Goal: Transaction & Acquisition: Purchase product/service

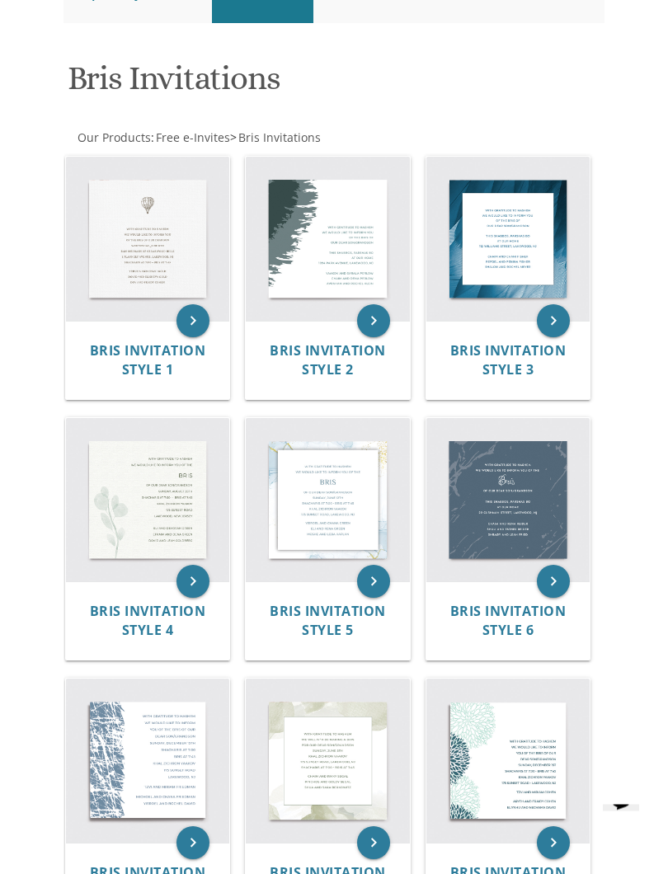
scroll to position [283, 0]
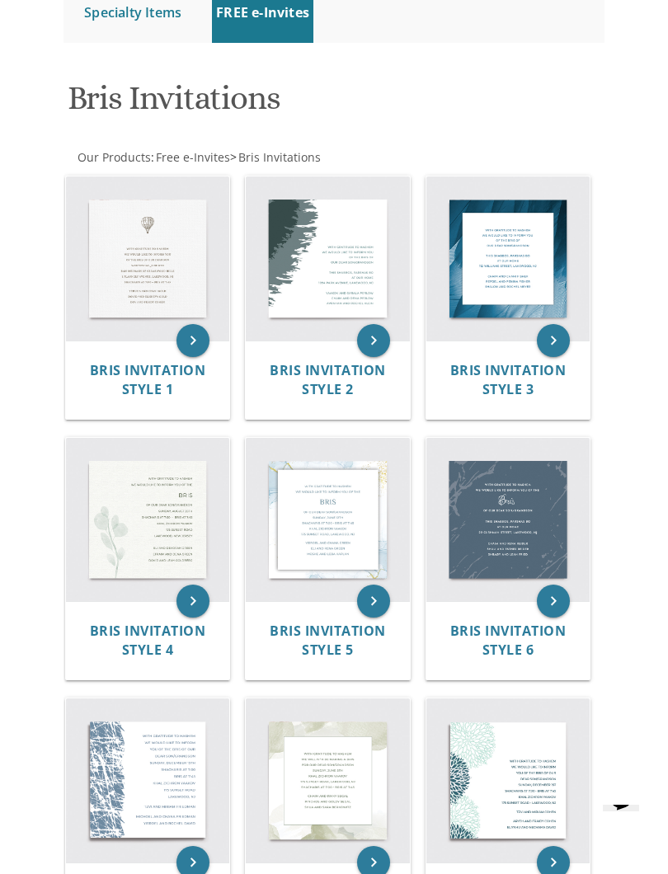
click at [181, 261] on img at bounding box center [148, 258] width 164 height 164
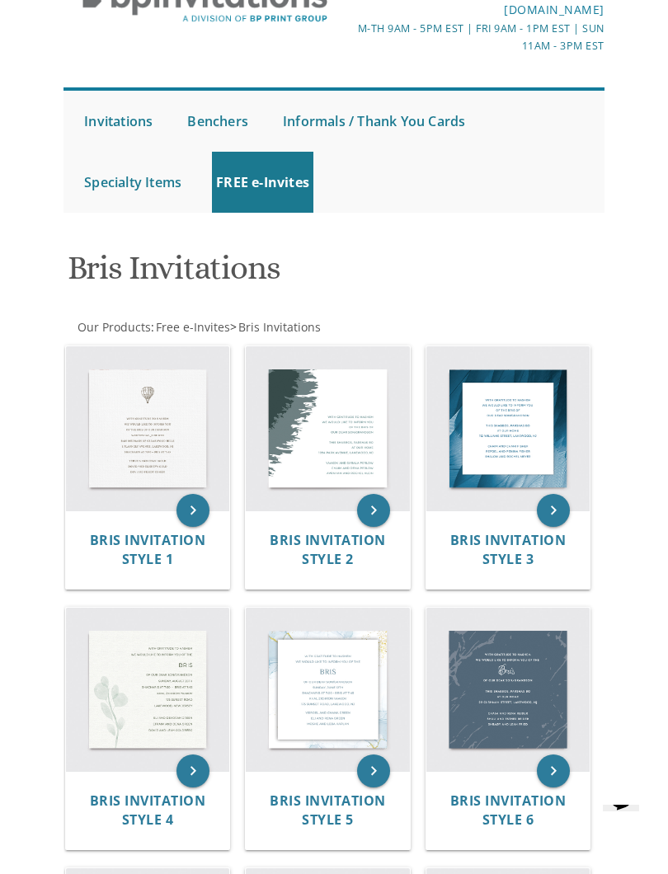
scroll to position [0, 0]
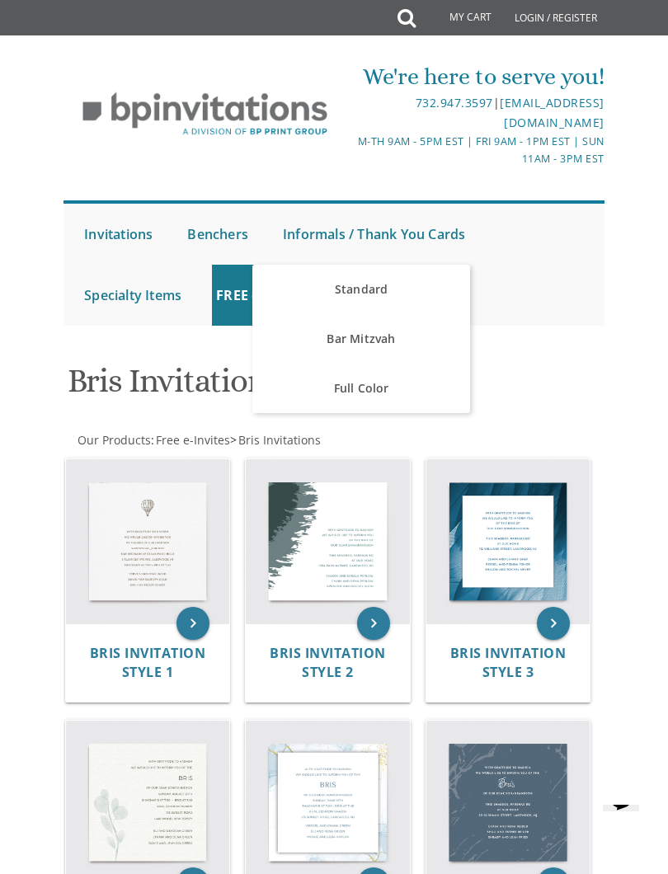
click at [370, 387] on link "Full Color" at bounding box center [360, 388] width 217 height 49
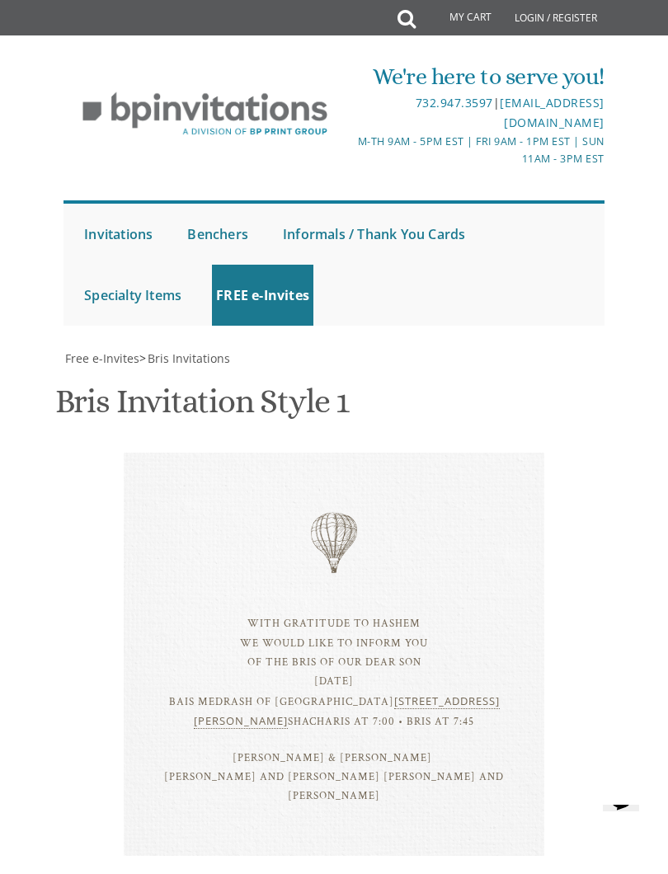
scroll to position [62, 0]
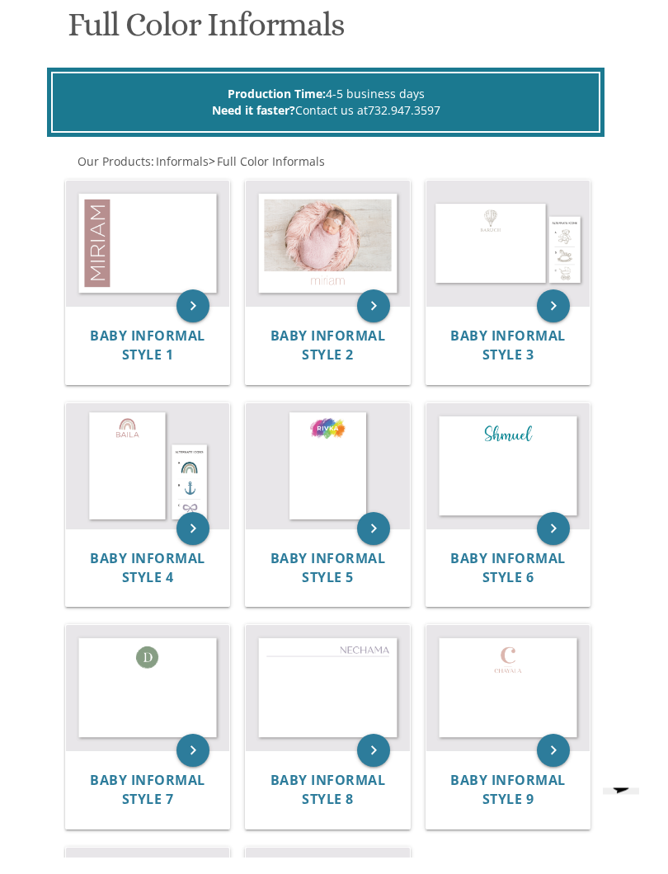
scroll to position [337, 0]
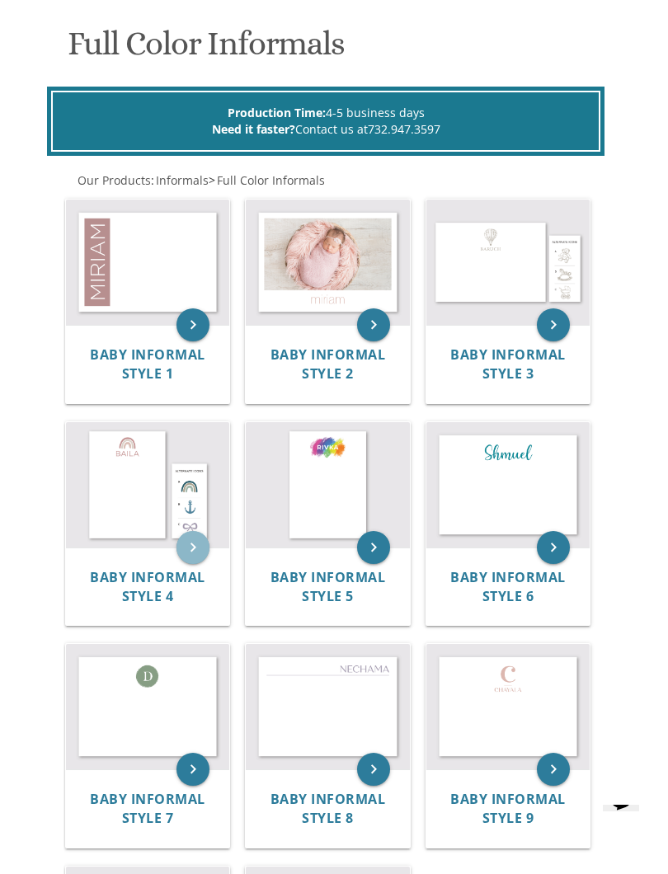
click at [192, 549] on icon "keyboard_arrow_right" at bounding box center [192, 547] width 33 height 33
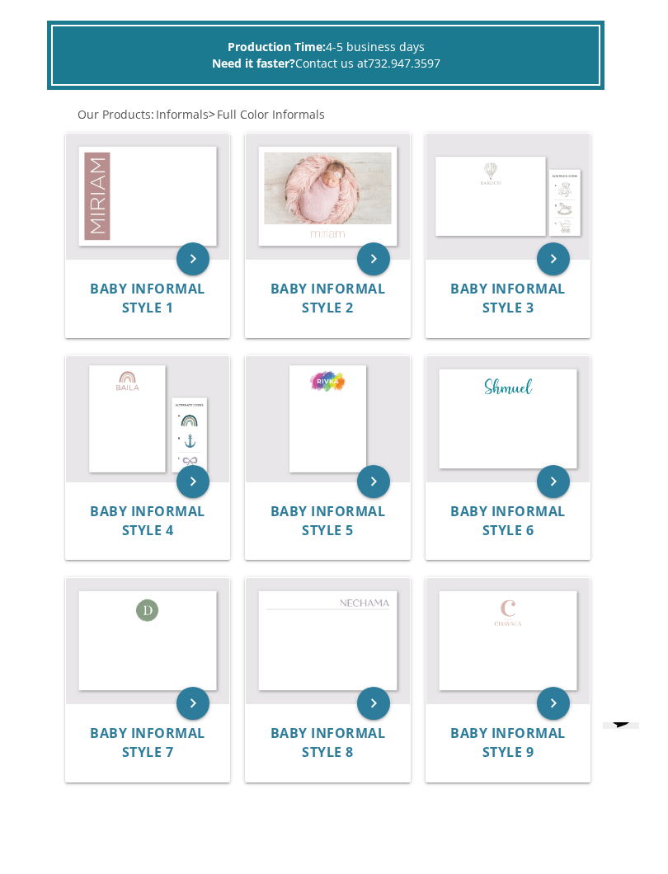
click at [537, 216] on img at bounding box center [508, 278] width 164 height 125
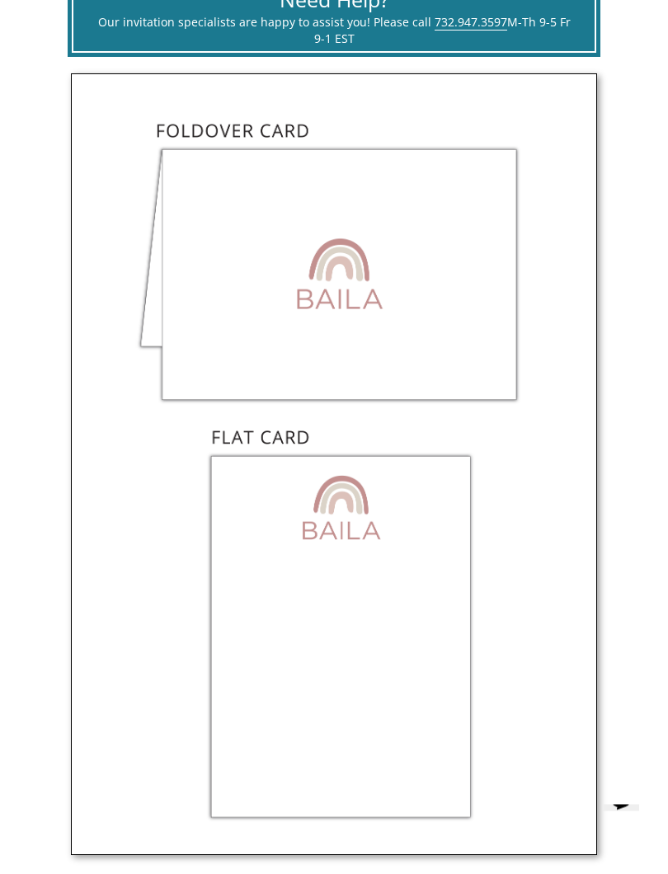
scroll to position [629, 0]
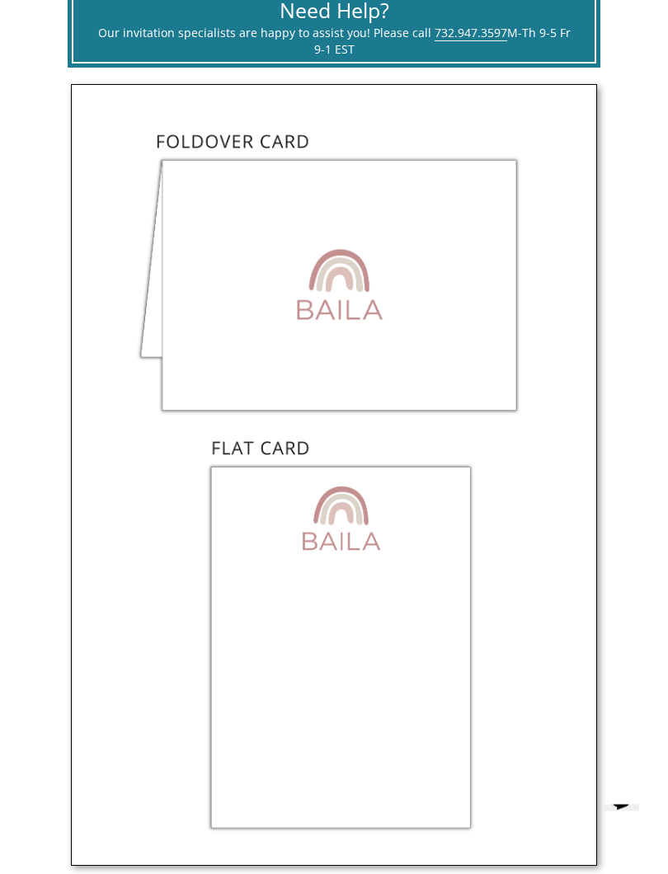
click at [463, 247] on img at bounding box center [334, 476] width 526 height 782
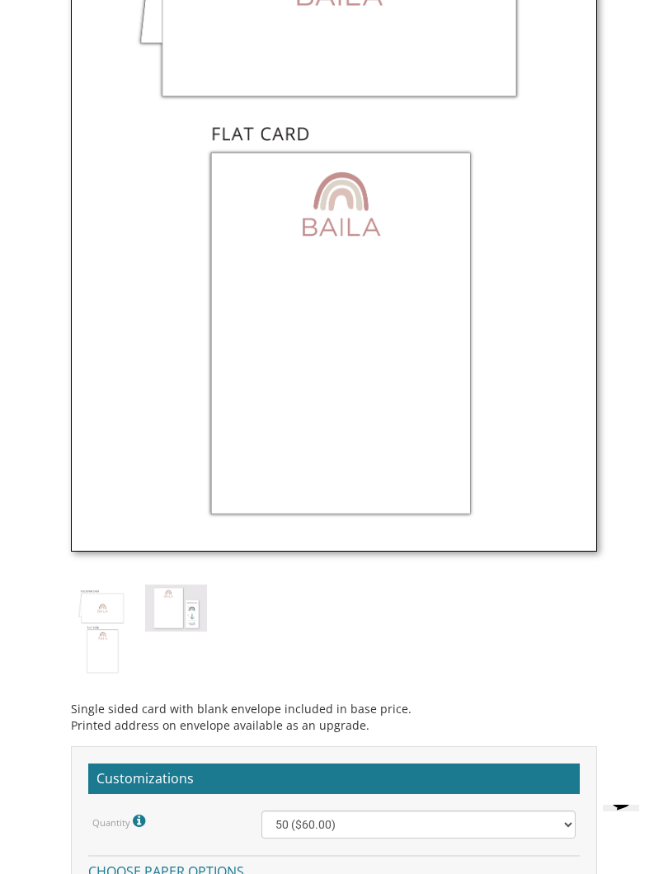
scroll to position [897, 0]
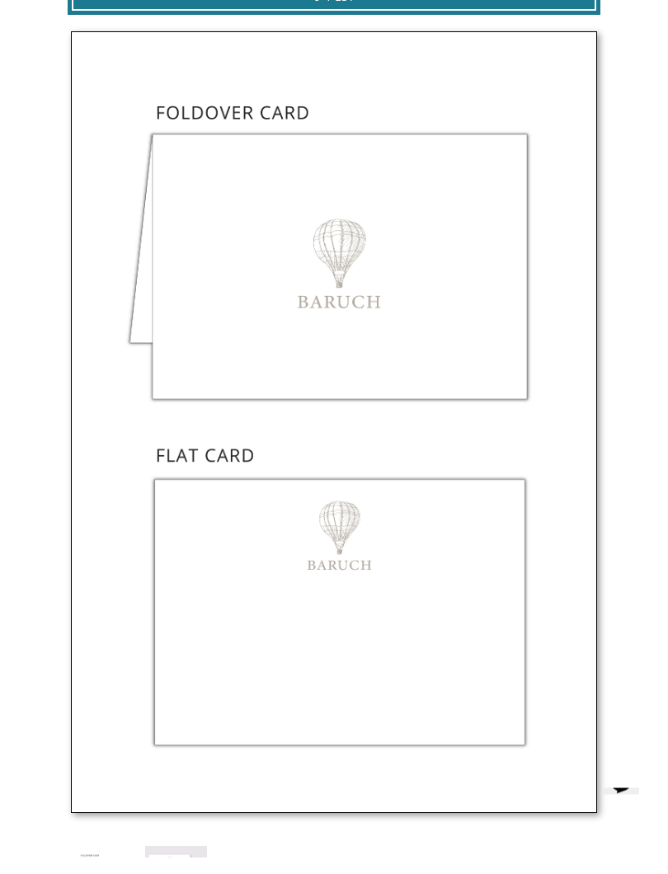
scroll to position [668, 0]
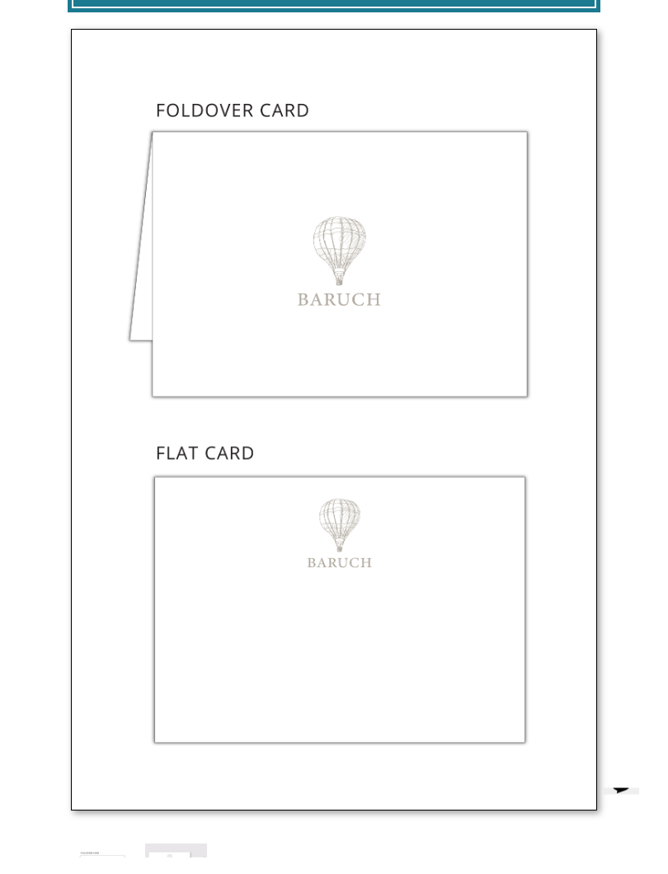
click at [414, 557] on img at bounding box center [334, 437] width 526 height 782
click at [245, 442] on img at bounding box center [334, 437] width 526 height 782
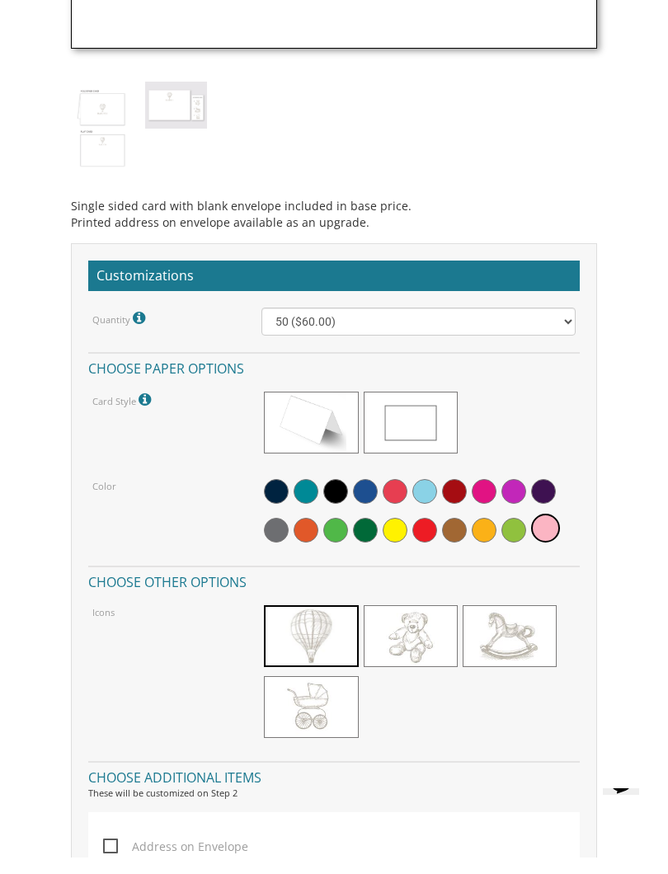
scroll to position [1431, 0]
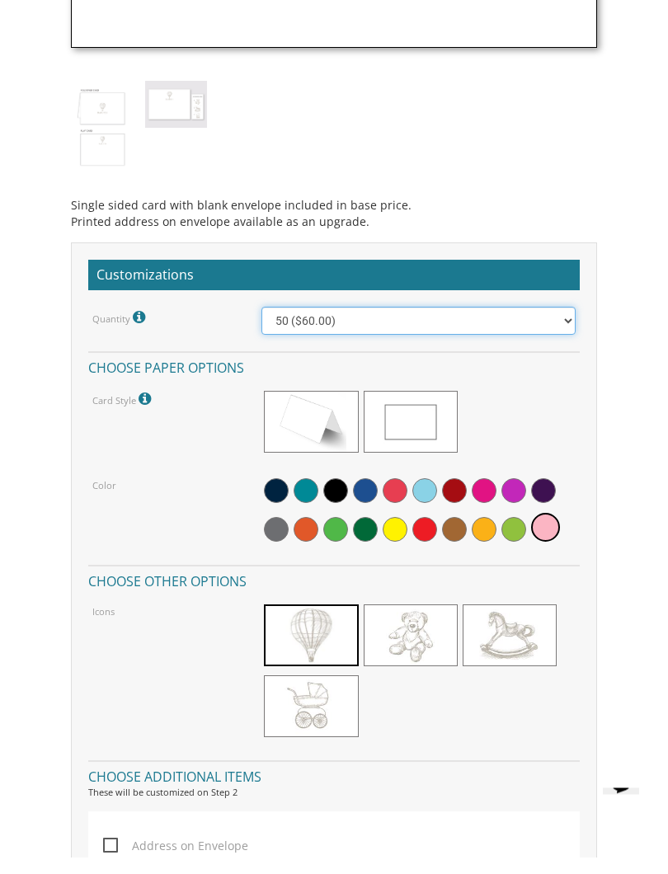
click at [441, 324] on select "25 ($42.00) 50 ($60.00) 100 ($96.00) 150 ($132.00) 200 ($167.05) 250 ($202.15) …" at bounding box center [418, 338] width 314 height 28
select select "25"
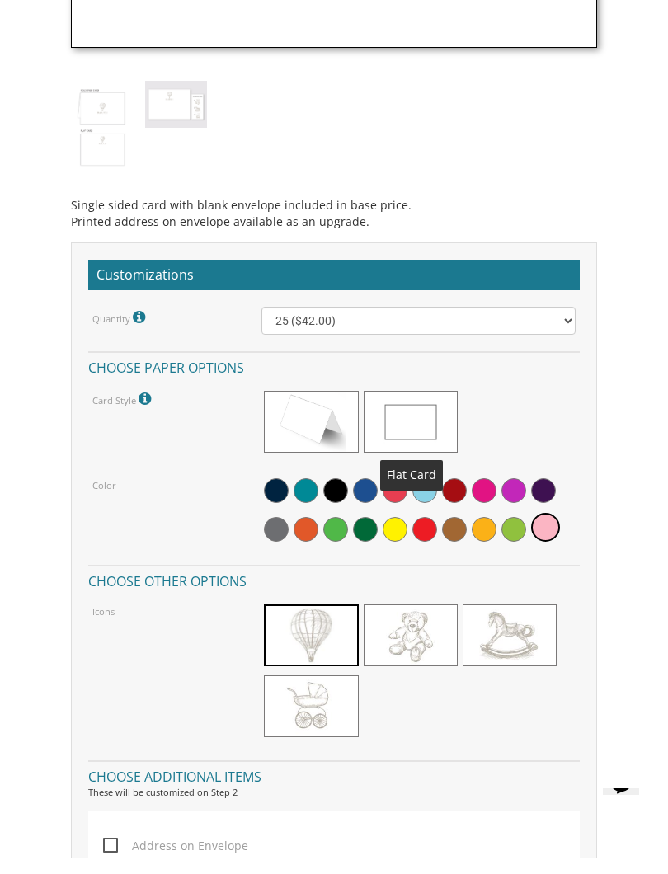
click at [426, 410] on span at bounding box center [411, 438] width 94 height 62
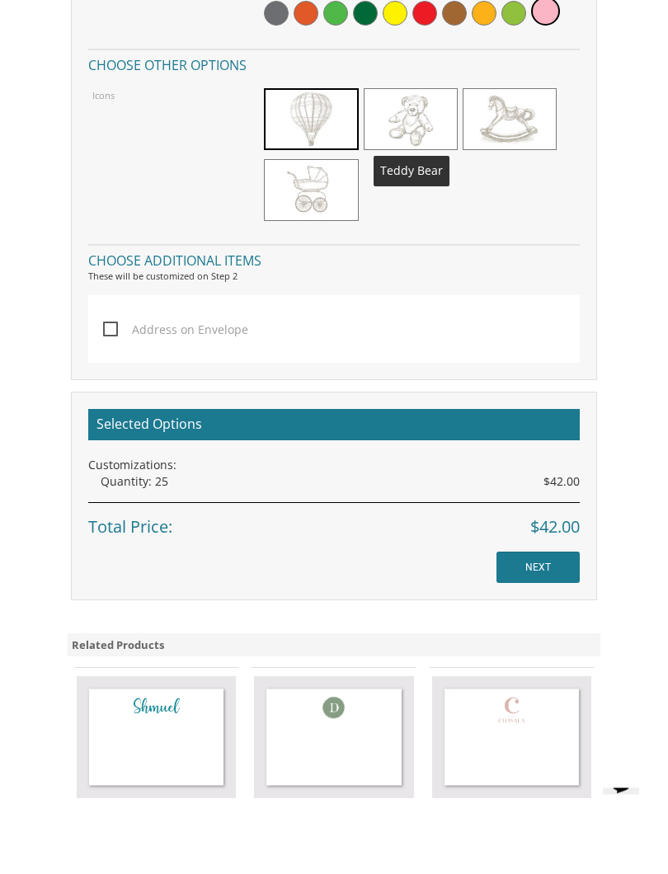
scroll to position [1961, 0]
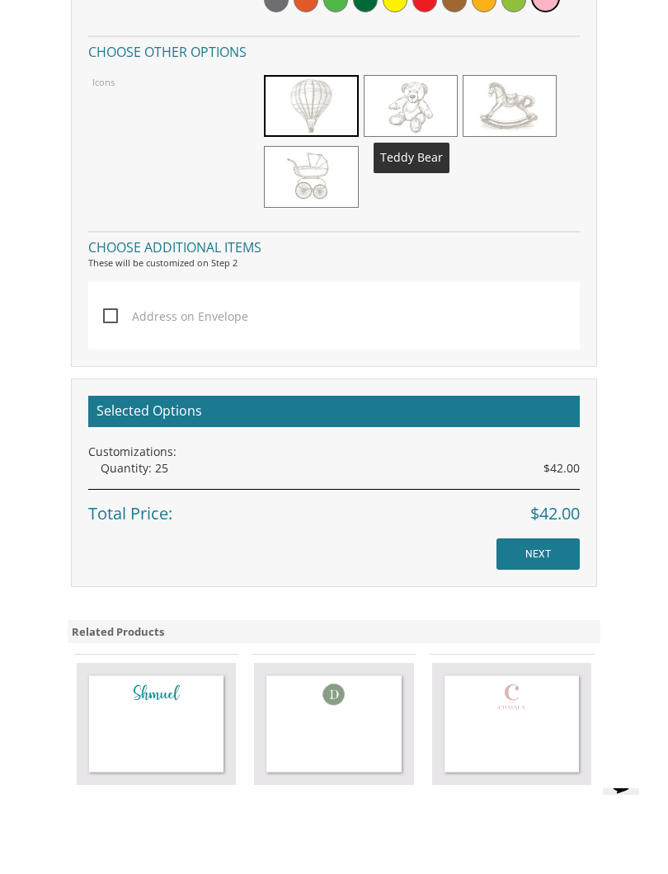
click at [542, 555] on input "NEXT" at bounding box center [537, 570] width 83 height 31
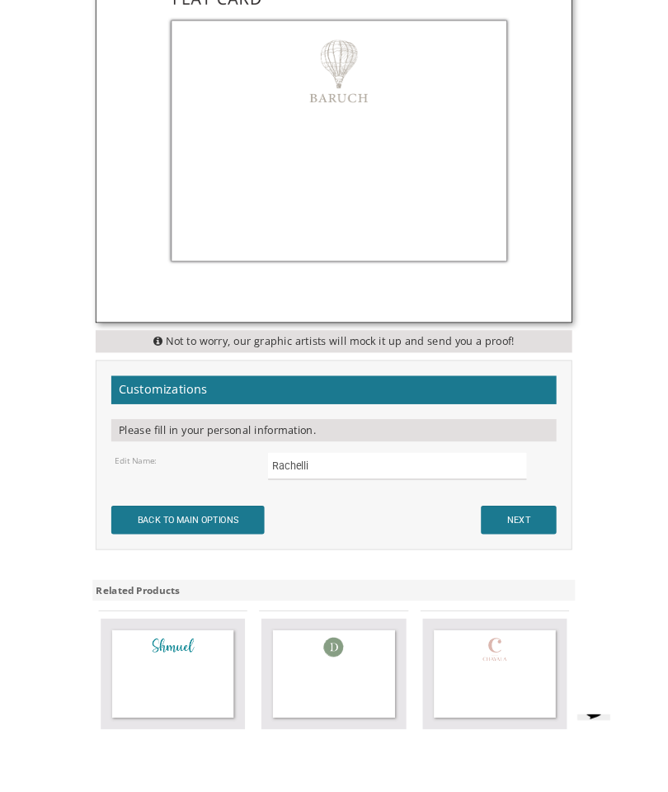
scroll to position [1178, 0]
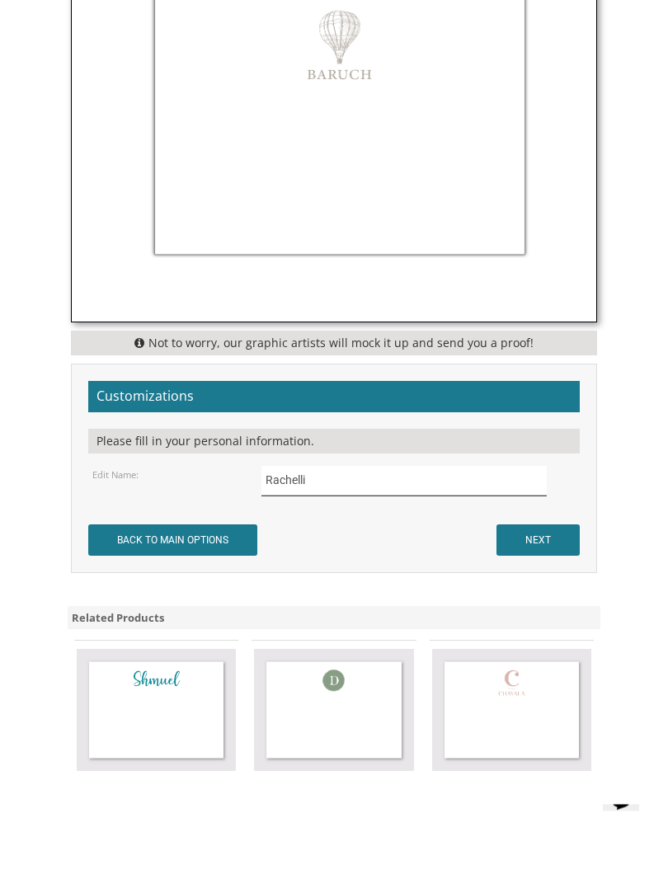
click at [435, 487] on input "Rachelli" at bounding box center [403, 482] width 285 height 30
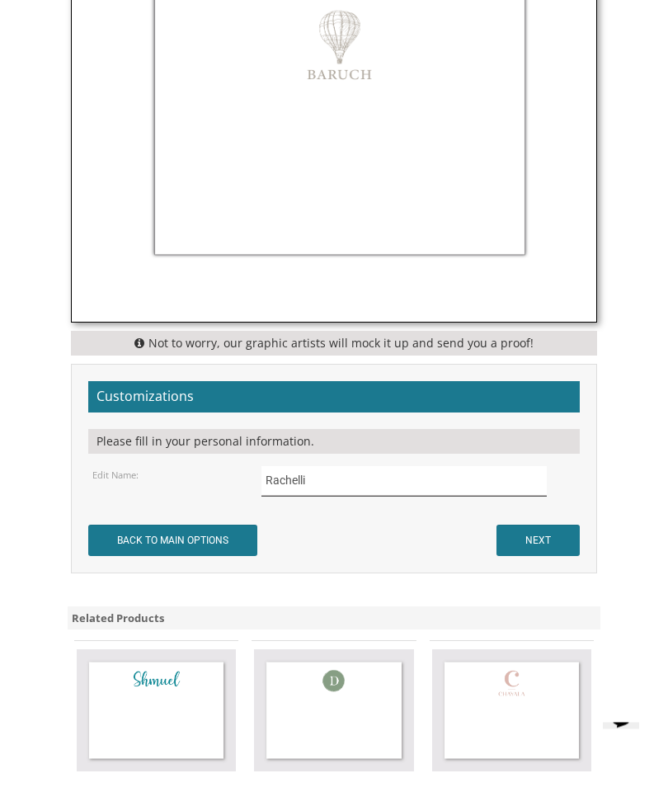
scroll to position [1122, 0]
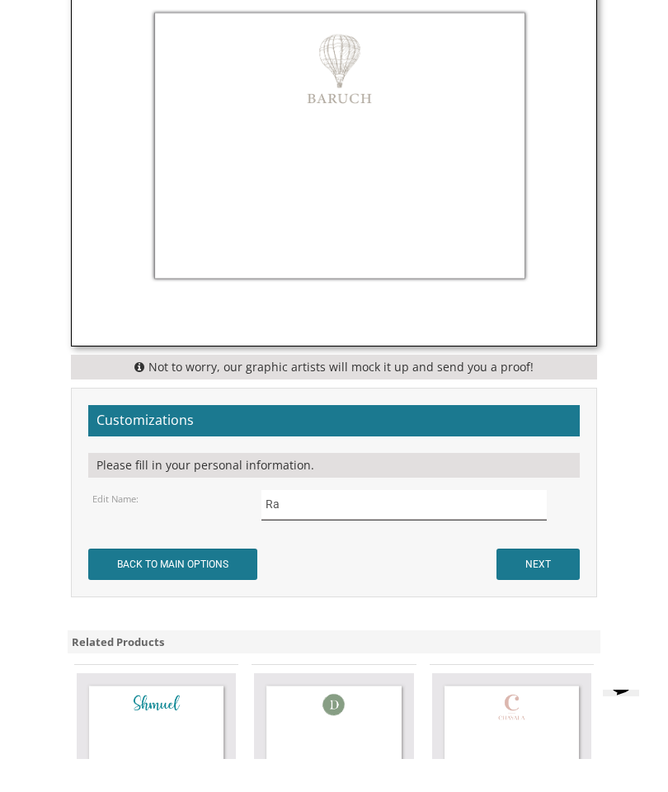
type input "R"
type input "[PERSON_NAME]"
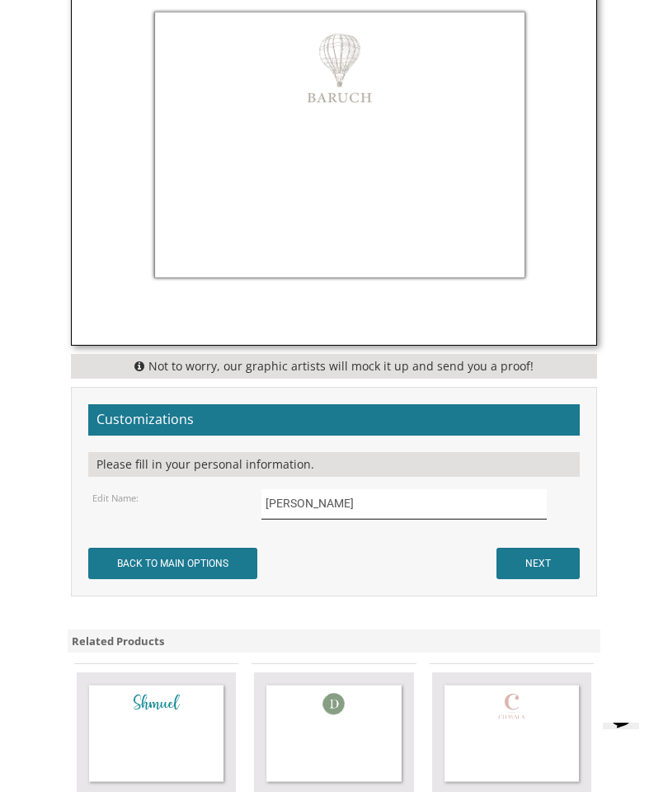
click at [501, 501] on input "[PERSON_NAME]" at bounding box center [403, 504] width 285 height 30
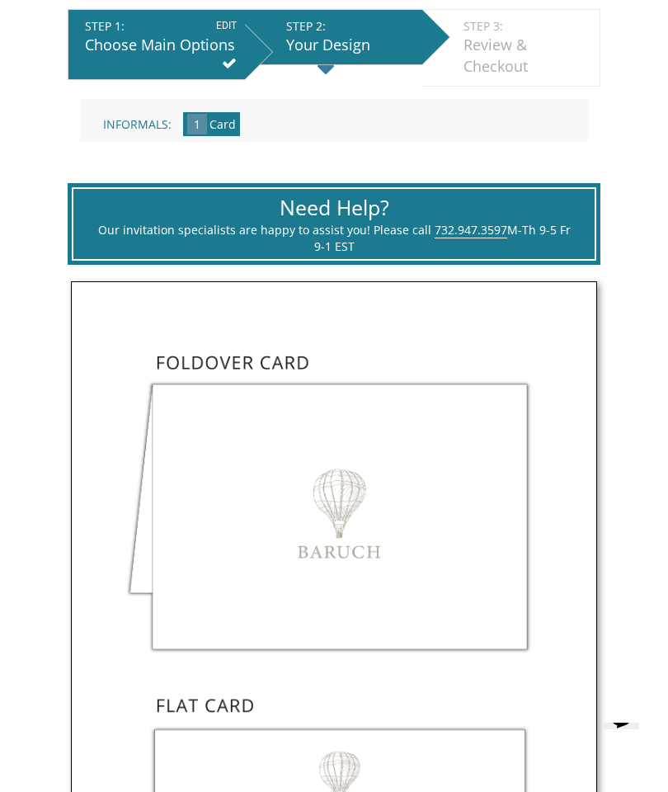
scroll to position [389, 0]
